Goal: Transaction & Acquisition: Obtain resource

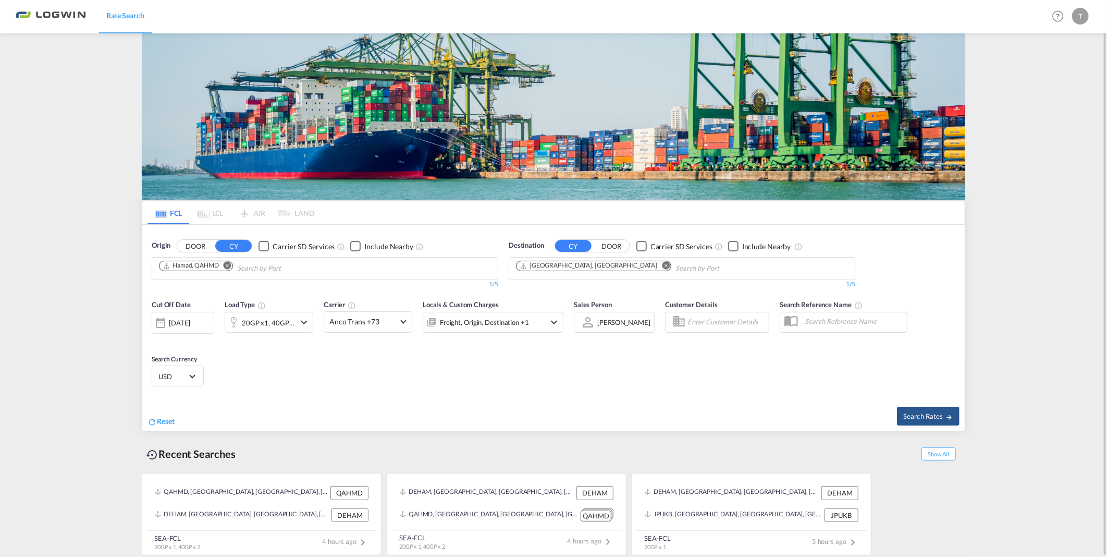
click at [231, 266] on md-icon "Remove" at bounding box center [228, 266] width 8 height 8
click at [257, 269] on input "Chips input." at bounding box center [208, 268] width 99 height 17
type input "a"
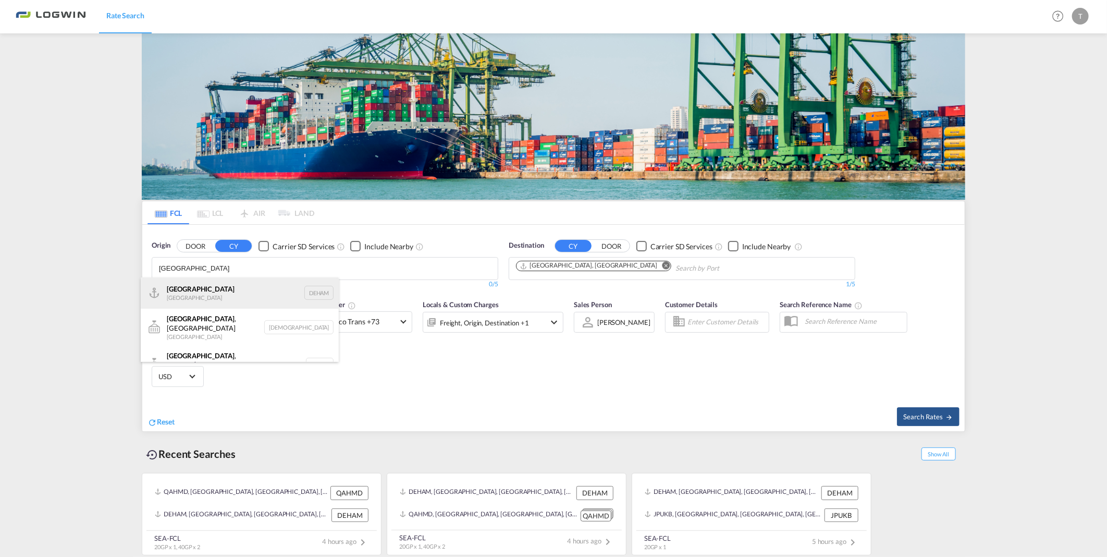
type input "[GEOGRAPHIC_DATA]"
click at [247, 290] on div "[GEOGRAPHIC_DATA] [GEOGRAPHIC_DATA] DEHAM" at bounding box center [240, 292] width 198 height 31
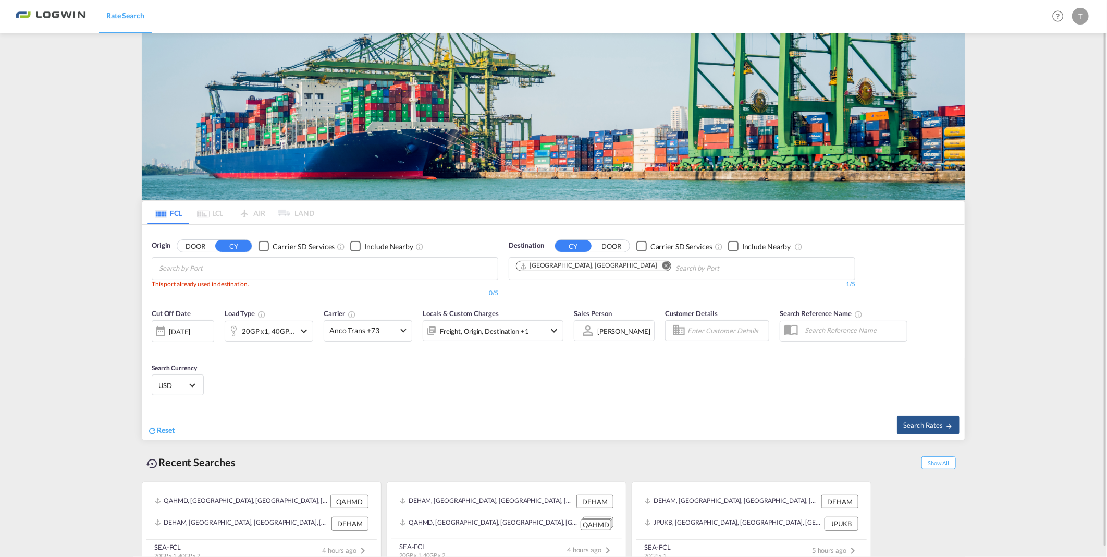
click at [663, 267] on md-icon "Remove" at bounding box center [667, 266] width 8 height 8
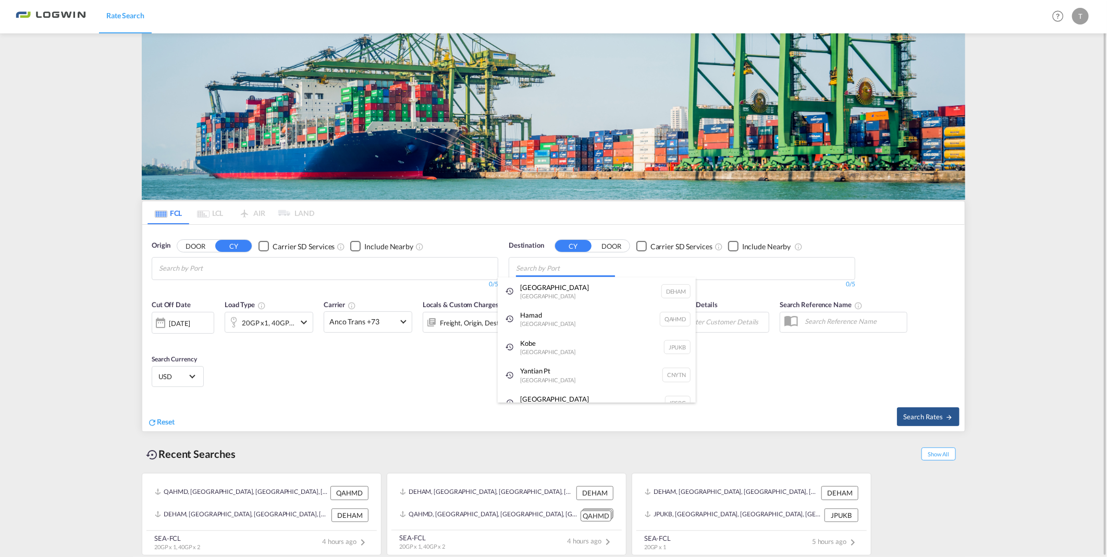
click at [593, 268] on body "Rate Search Rate Search Help Resources Product Release T My Profile Logout FCL …" at bounding box center [553, 278] width 1107 height 557
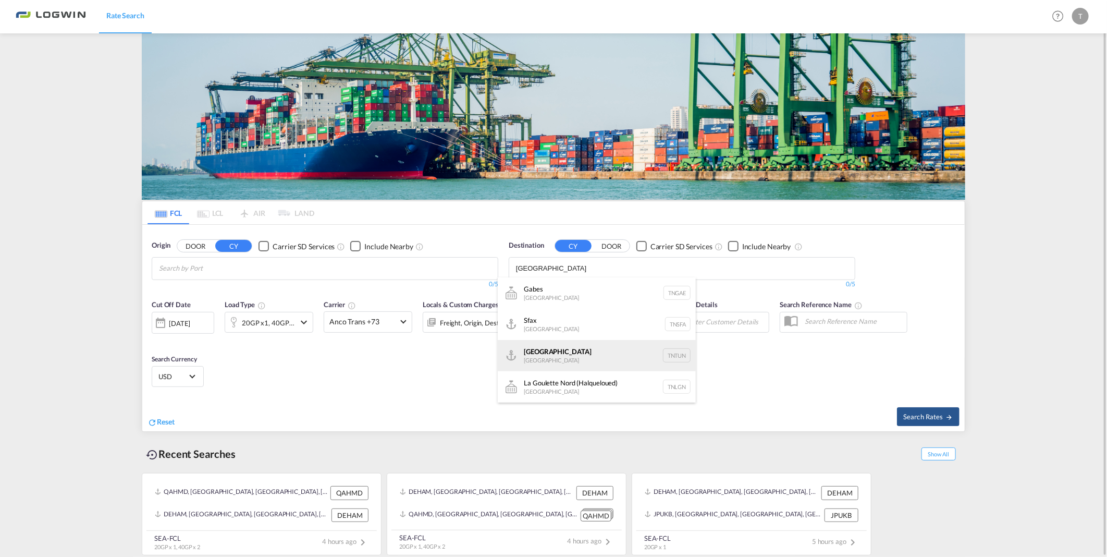
type input "[GEOGRAPHIC_DATA]"
click at [566, 358] on div "[GEOGRAPHIC_DATA] [GEOGRAPHIC_DATA] TNTUN" at bounding box center [597, 355] width 198 height 31
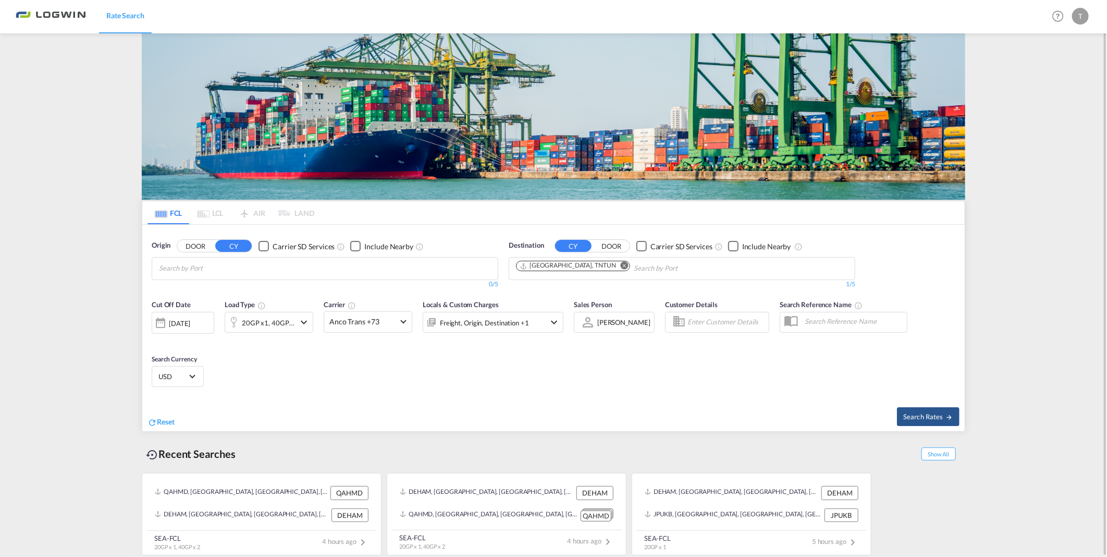
click at [203, 273] on body "Rate Search Rate Search Help Resources Product Release T My Profile Logout FCL …" at bounding box center [553, 278] width 1107 height 557
type input "j"
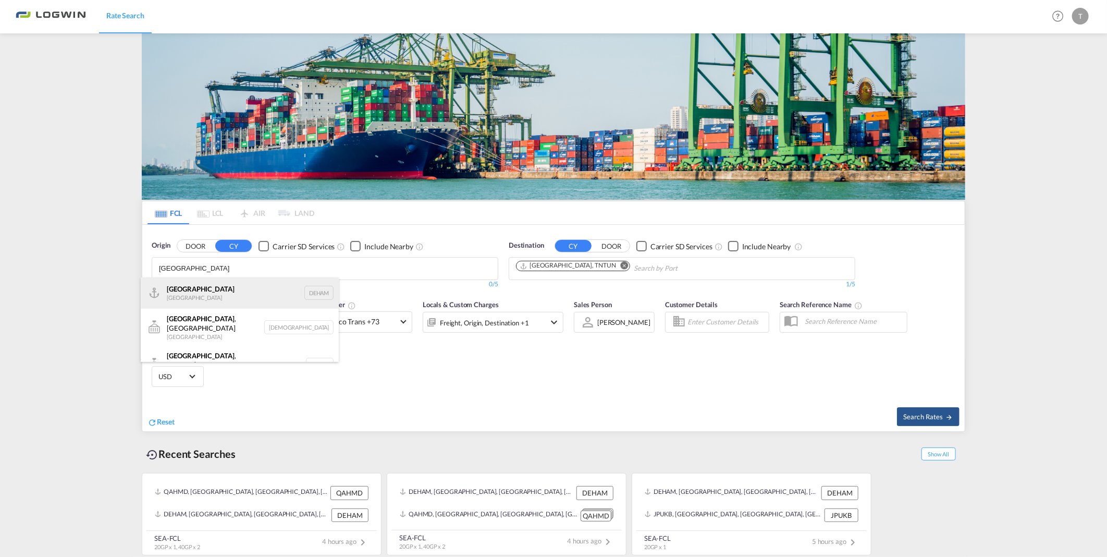
type input "[GEOGRAPHIC_DATA]"
click at [193, 293] on div "[GEOGRAPHIC_DATA] [GEOGRAPHIC_DATA] DEHAM" at bounding box center [240, 292] width 198 height 31
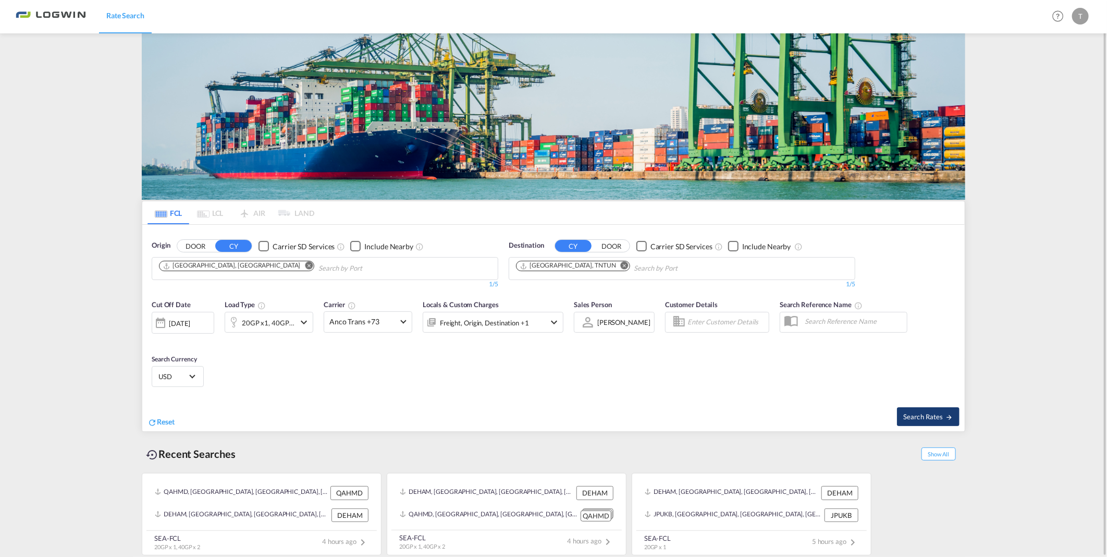
click at [924, 418] on span "Search Rates" at bounding box center [928, 416] width 50 height 8
type input "DEHAM to TNTUN / [DATE]"
